Goal: Information Seeking & Learning: Learn about a topic

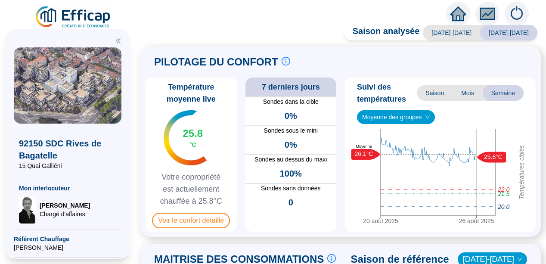
click at [148, 114] on div "PILOTAGE DU CONFORT Le pilotage du confort est fondamental pour le confort de t…" at bounding box center [340, 142] width 401 height 190
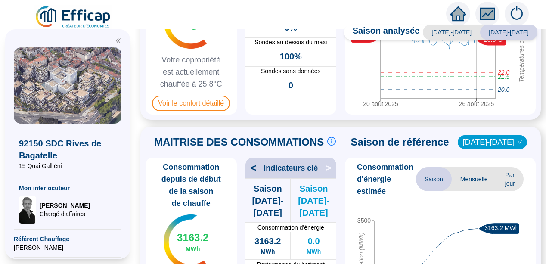
scroll to position [17, 0]
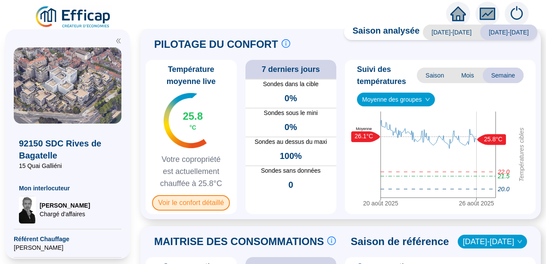
click at [189, 201] on span "Voir le confort détaillé" at bounding box center [191, 203] width 78 height 16
click at [190, 200] on span "Voir le confort détaillé" at bounding box center [191, 203] width 78 height 16
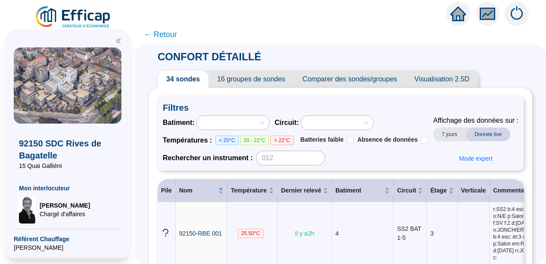
click at [491, 13] on icon "fund" at bounding box center [487, 14] width 13 height 10
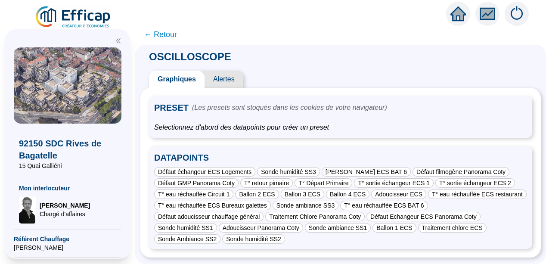
click at [229, 78] on span "Alertes" at bounding box center [224, 79] width 39 height 17
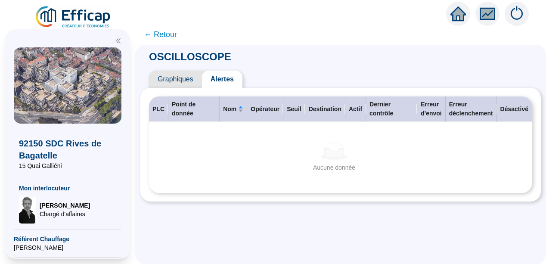
click at [174, 79] on span "Graphiques" at bounding box center [175, 79] width 53 height 17
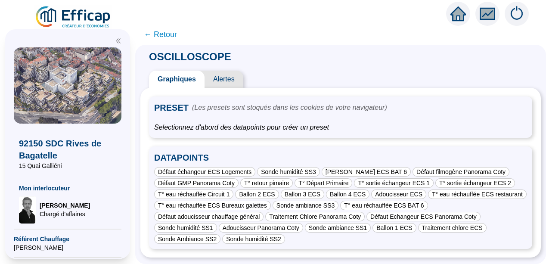
click at [315, 77] on div "Graphiques Alertes" at bounding box center [340, 79] width 401 height 17
click at [160, 35] on span "← Retour" at bounding box center [160, 34] width 33 height 12
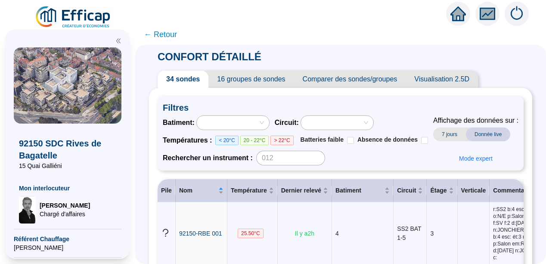
click at [160, 32] on span "← Retour" at bounding box center [160, 34] width 33 height 12
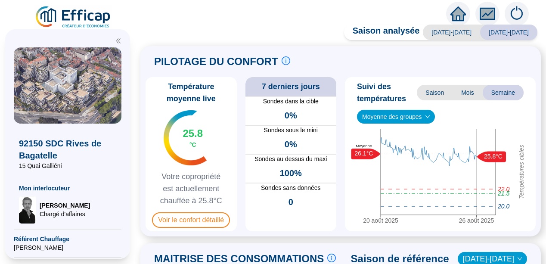
click at [149, 125] on div "PILOTAGE DU CONFORT Le pilotage du confort est fondamental pour le confort de t…" at bounding box center [340, 141] width 401 height 190
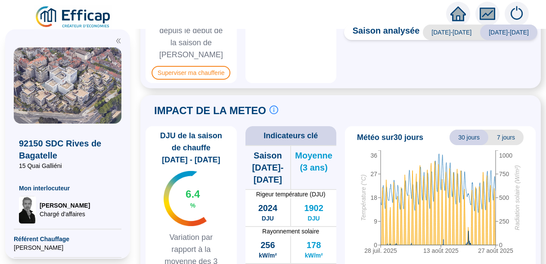
scroll to position [691, 0]
